Goal: Information Seeking & Learning: Learn about a topic

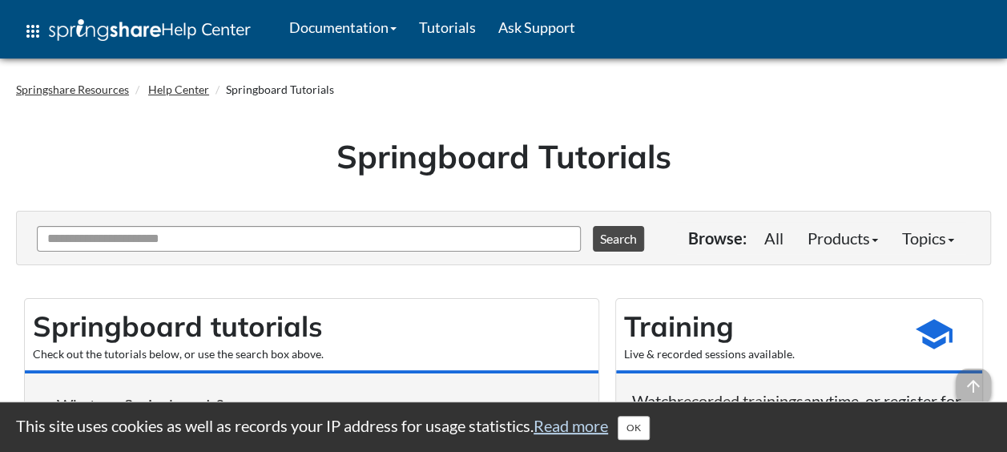
click at [319, 222] on div "Ask Another Question 0 options available. Use up and down arrows to browse avai…" at bounding box center [346, 237] width 619 height 30
click at [319, 223] on div "Ask Another Question 0 options available. Use up and down arrows to browse avai…" at bounding box center [346, 237] width 619 height 30
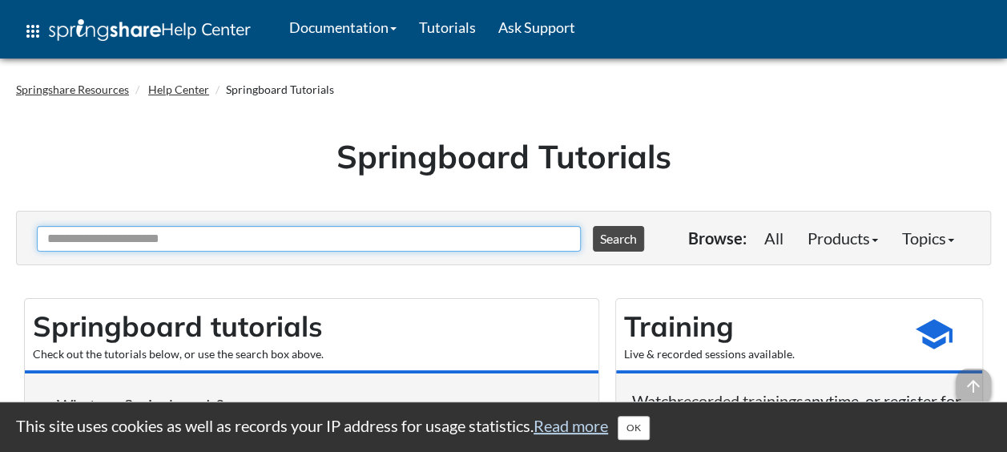
click at [292, 237] on input "Ask Another Question" at bounding box center [309, 239] width 544 height 26
type input "******"
click at [593, 226] on button "Search" at bounding box center [618, 239] width 51 height 26
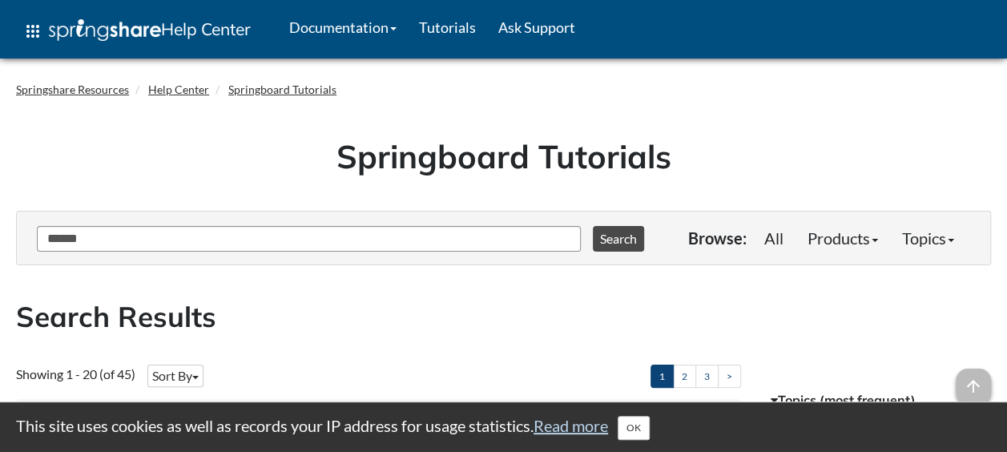
click at [636, 426] on button "OK" at bounding box center [634, 428] width 32 height 24
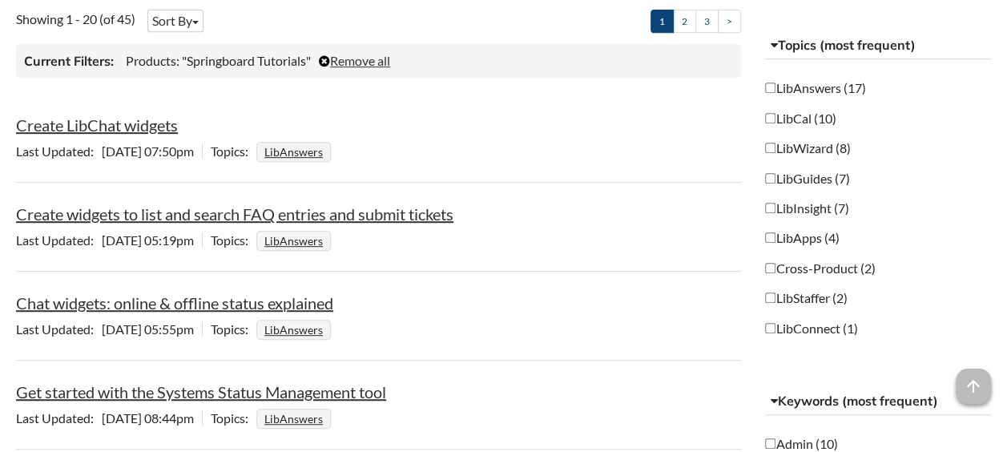
scroll to position [341, 0]
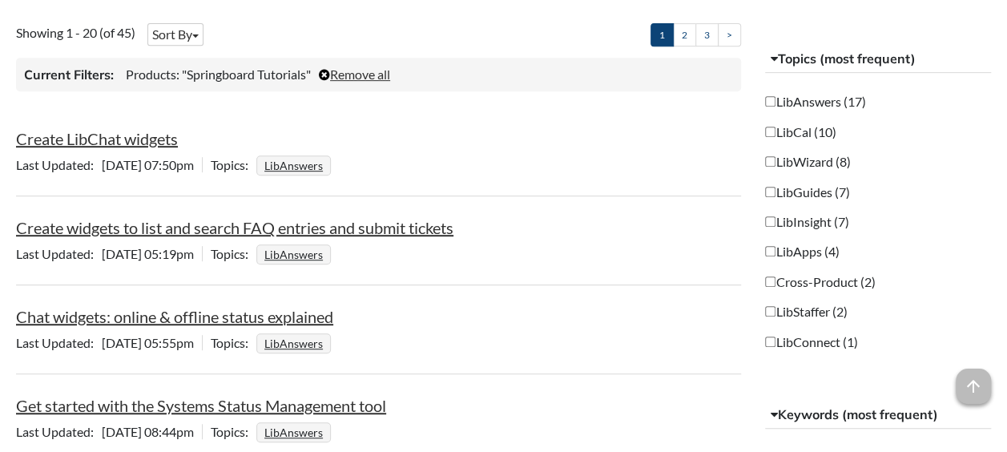
click at [823, 200] on li "LibGuides (7)" at bounding box center [878, 192] width 226 height 26
click at [823, 194] on label "LibGuides (7)" at bounding box center [807, 192] width 84 height 18
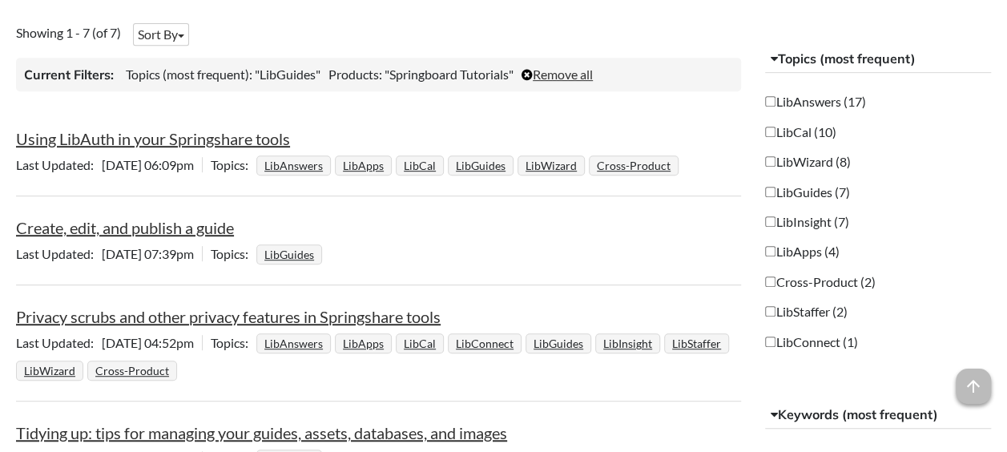
click at [305, 205] on li "Create, edit, and publish a guide Last Updated Feb 27 2025, 07:39pm | Topics Li…" at bounding box center [378, 242] width 725 height 85
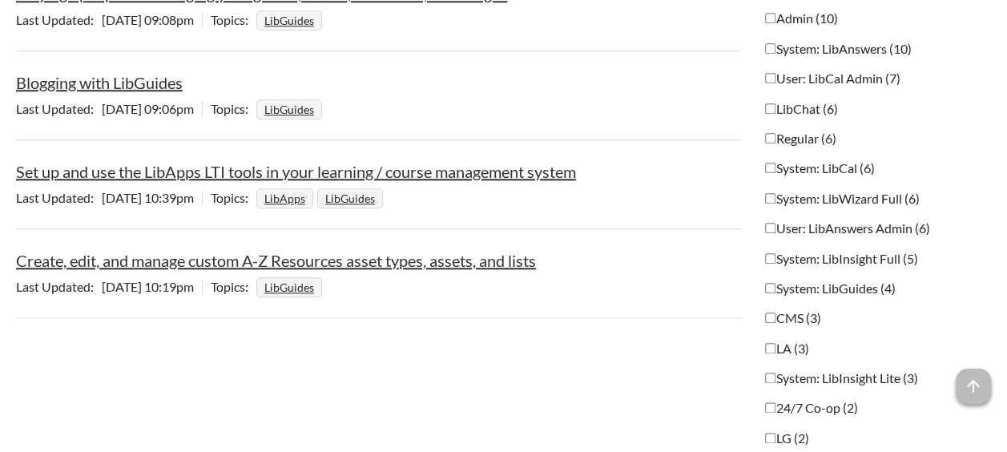
scroll to position [859, 0]
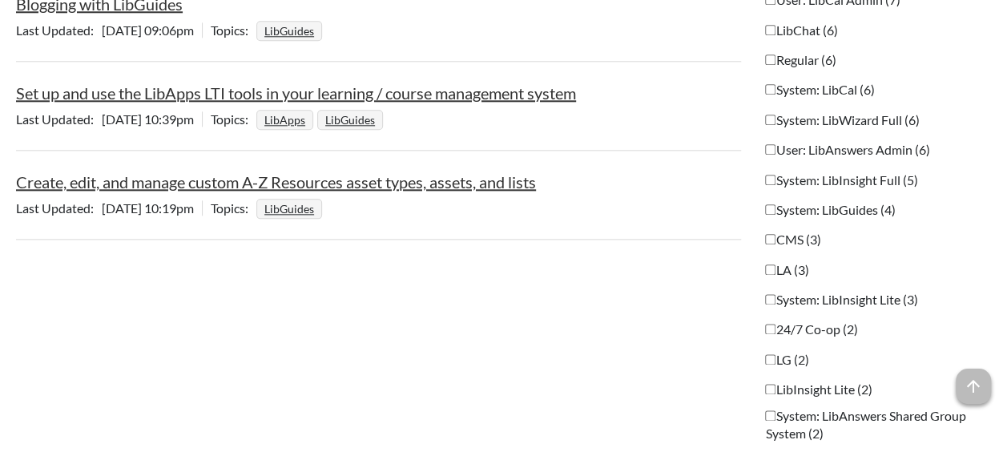
click at [791, 201] on label "System: LibGuides (4)" at bounding box center [830, 210] width 130 height 18
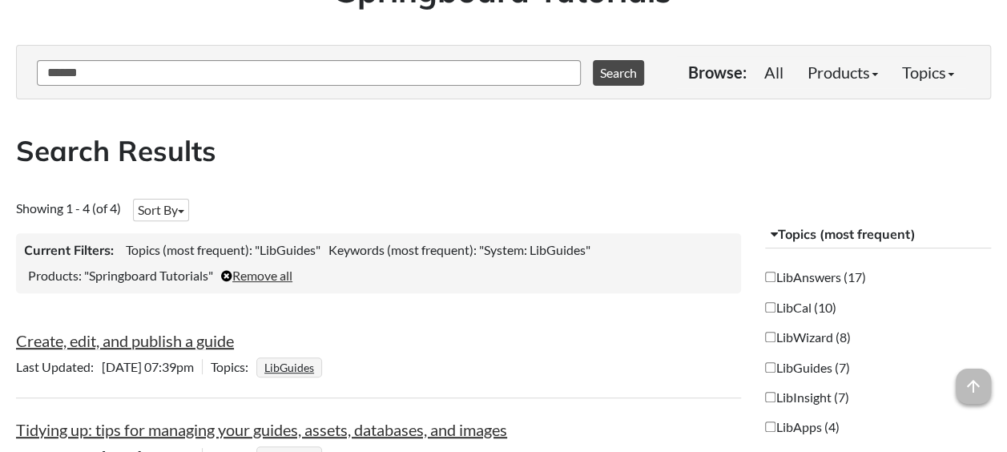
scroll to position [177, 0]
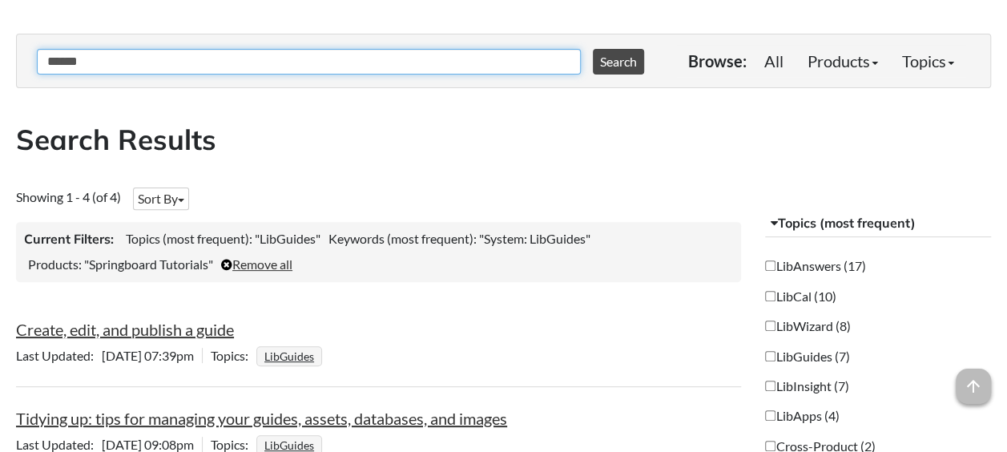
click at [437, 56] on input "******" at bounding box center [309, 62] width 544 height 26
click at [593, 49] on button "Search" at bounding box center [618, 62] width 51 height 26
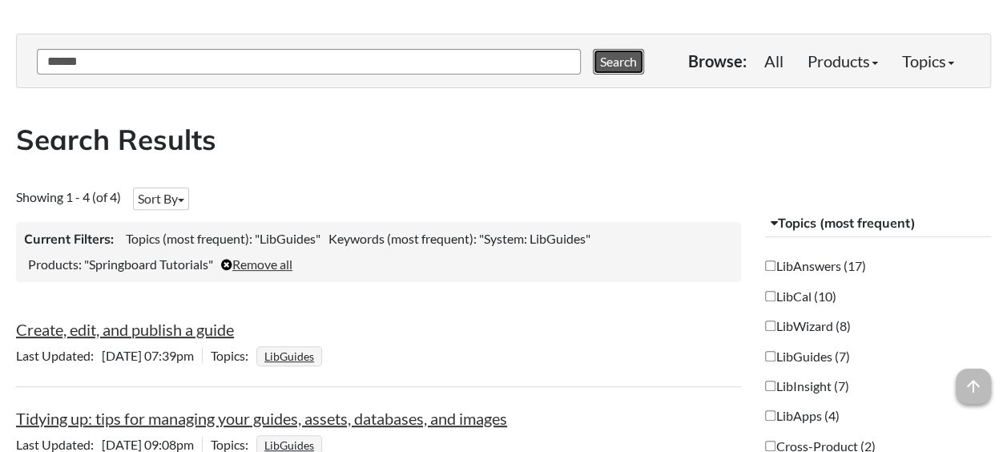
click at [616, 56] on button "Search" at bounding box center [618, 62] width 51 height 26
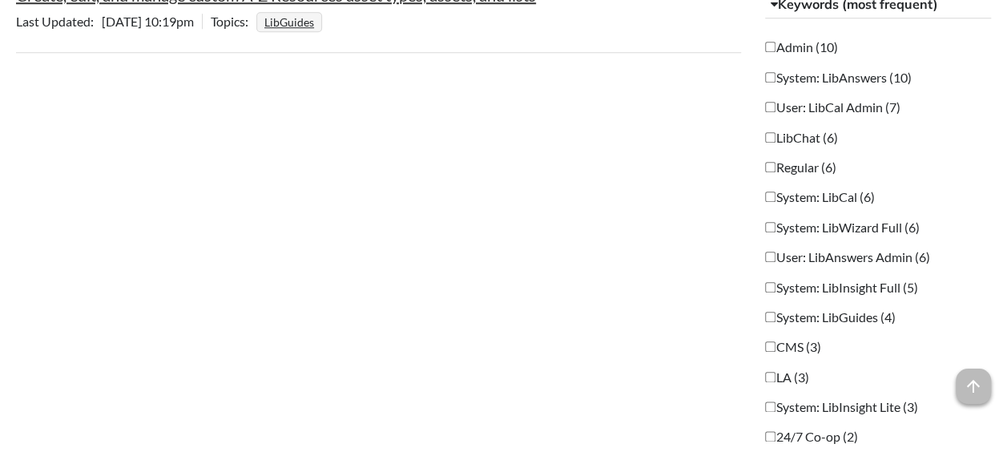
scroll to position [867, 0]
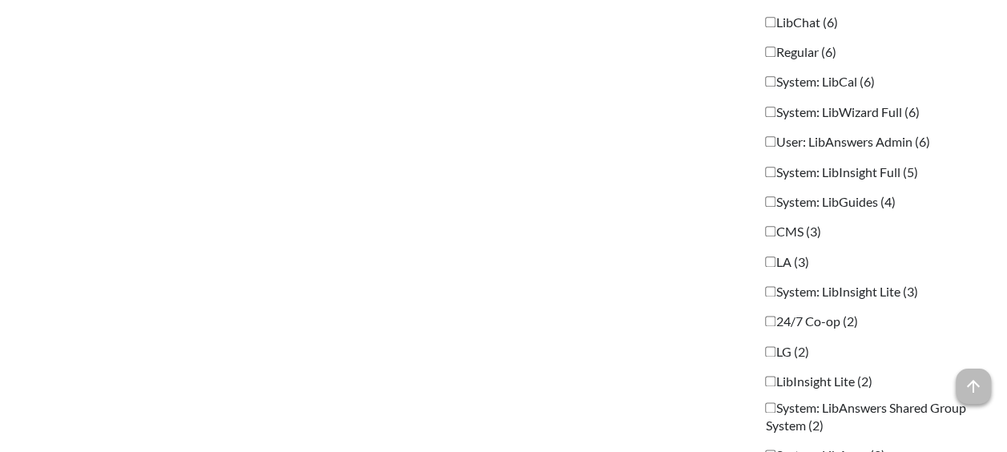
click at [868, 197] on label "System: LibGuides (4)" at bounding box center [830, 202] width 130 height 18
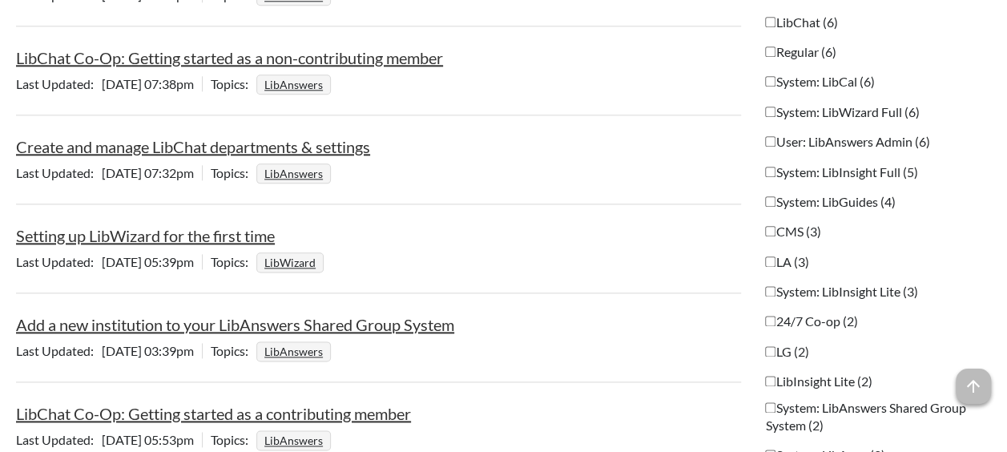
scroll to position [0, 0]
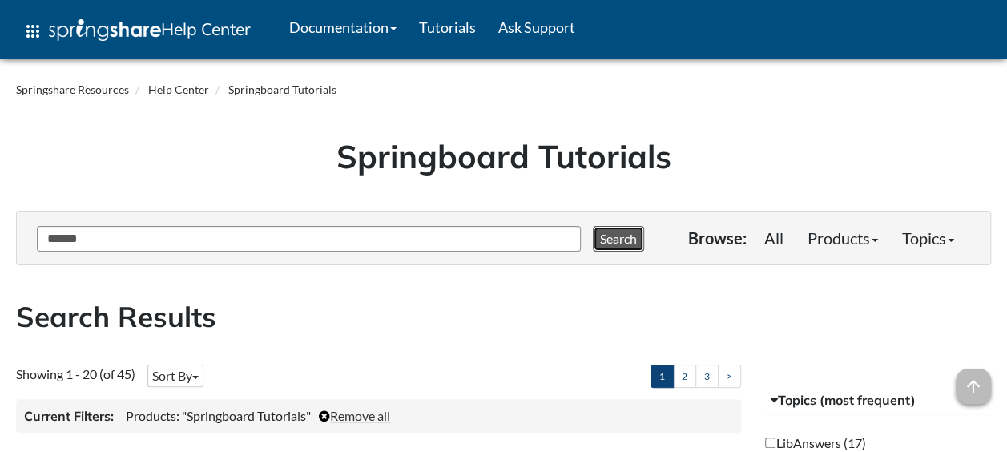
click at [610, 237] on button "Search" at bounding box center [618, 239] width 51 height 26
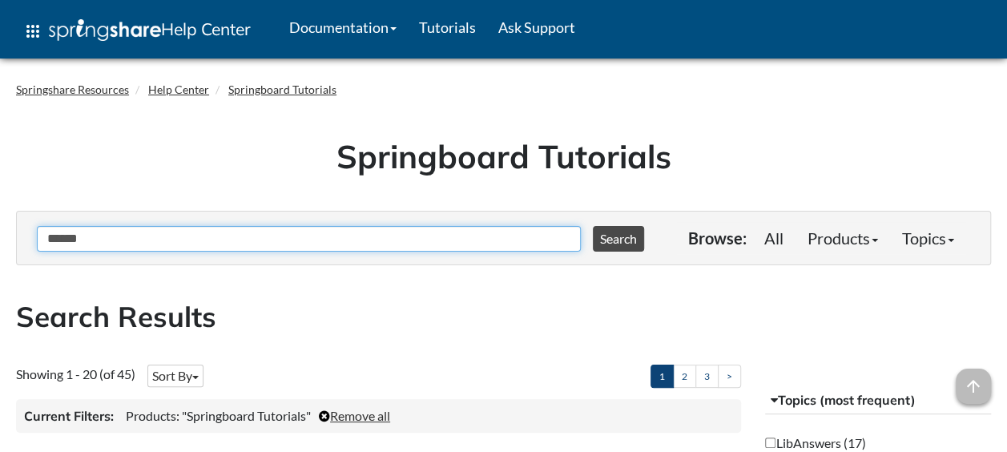
click at [264, 232] on input "******" at bounding box center [309, 239] width 544 height 26
click at [593, 226] on button "Search" at bounding box center [618, 239] width 51 height 26
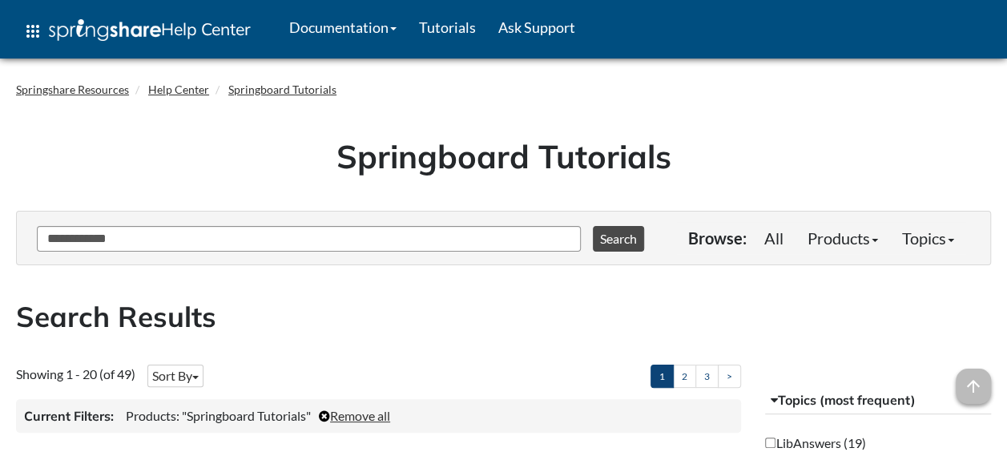
drag, startPoint x: 316, startPoint y: 307, endPoint x: 272, endPoint y: 322, distance: 45.9
click at [272, 322] on h2 "Search Results" at bounding box center [503, 316] width 975 height 39
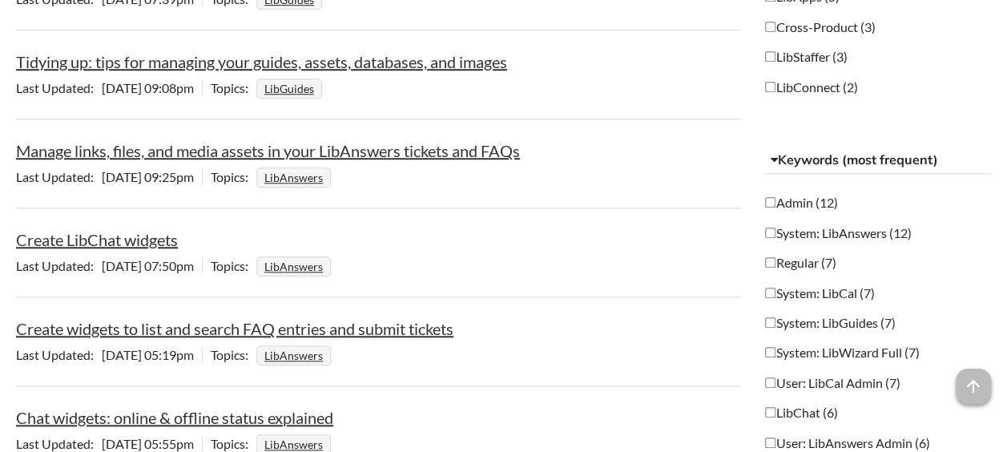
scroll to position [609, 0]
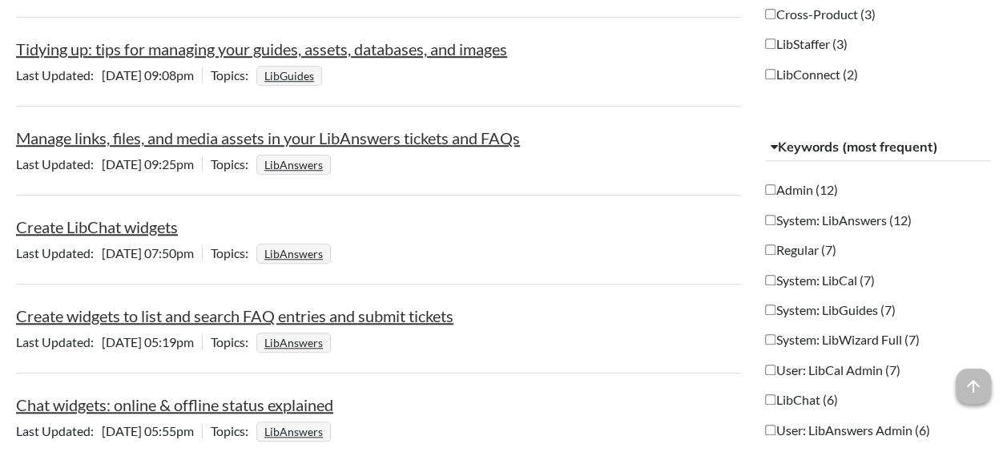
type input "******"
